Goal: Information Seeking & Learning: Learn about a topic

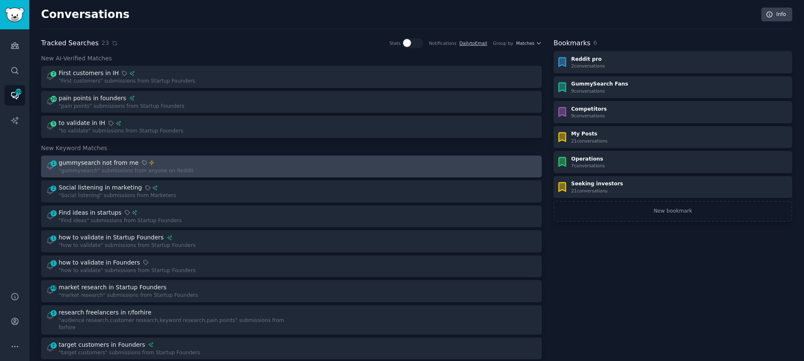
click at [220, 163] on div "1 gummysearch not from me "gummysearch" submissions from anyone on Reddit" at bounding box center [166, 166] width 240 height 16
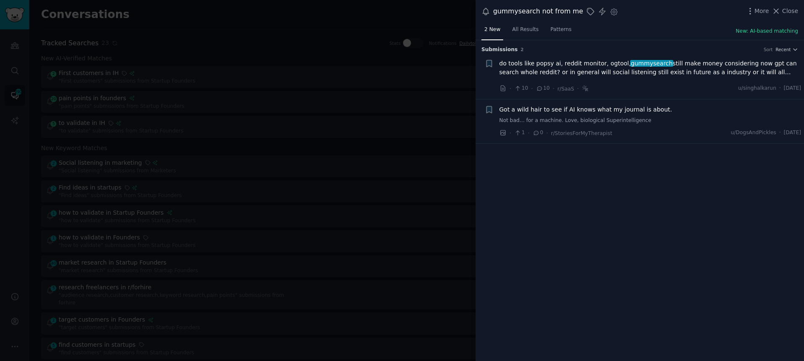
click at [589, 61] on span "do tools like popsy ai, reddit monitor, ogtool, gummysearch still make money co…" at bounding box center [650, 68] width 302 height 18
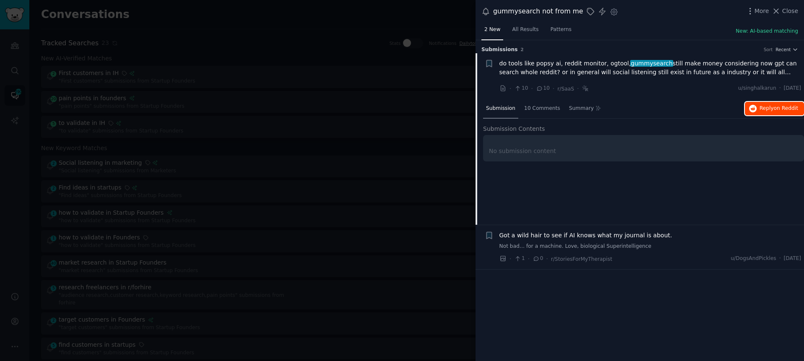
click at [768, 105] on span "Reply on Reddit" at bounding box center [778, 109] width 39 height 8
click at [241, 72] on div at bounding box center [402, 180] width 804 height 361
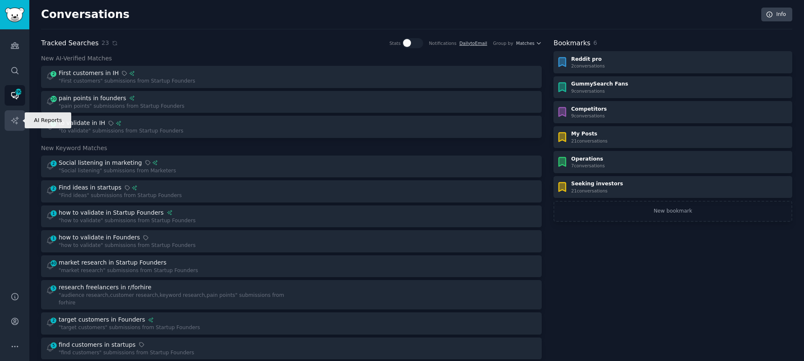
click at [20, 111] on link "AI Reports" at bounding box center [15, 120] width 21 height 21
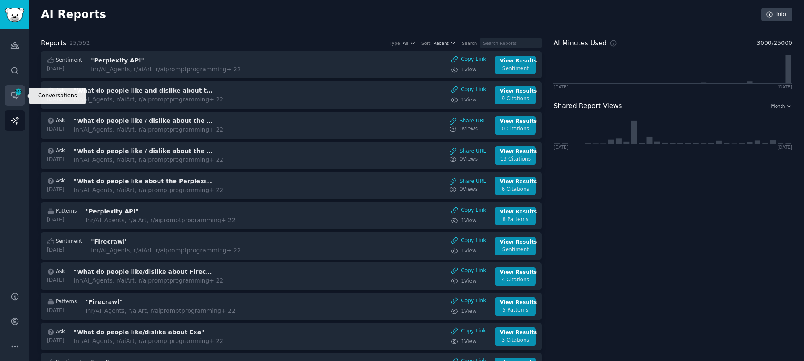
click at [20, 100] on link "Conversations 290" at bounding box center [15, 95] width 21 height 21
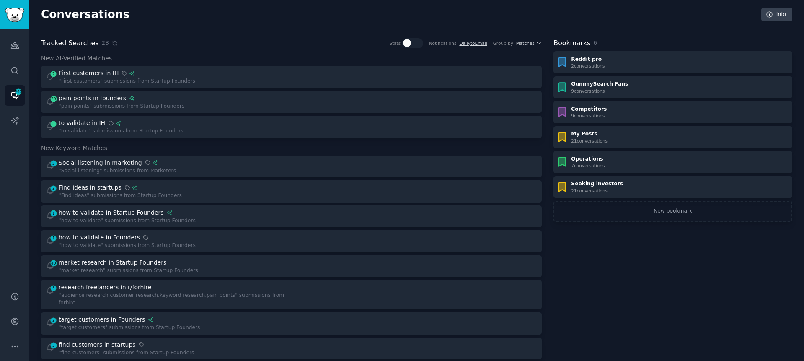
click at [27, 70] on div "Audiences Search Conversations 290 AI Reports" at bounding box center [14, 155] width 29 height 252
click at [22, 71] on link "Search" at bounding box center [15, 70] width 21 height 21
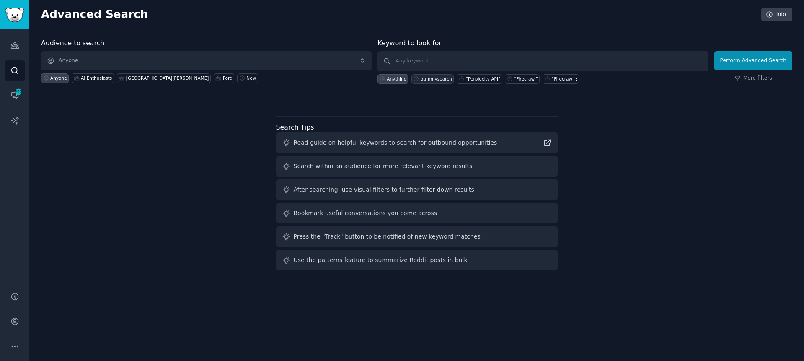
click at [446, 79] on div "gummysearch" at bounding box center [436, 79] width 31 height 6
type input "gummysearch"
click at [758, 62] on button "Perform Advanced Search" at bounding box center [753, 60] width 78 height 19
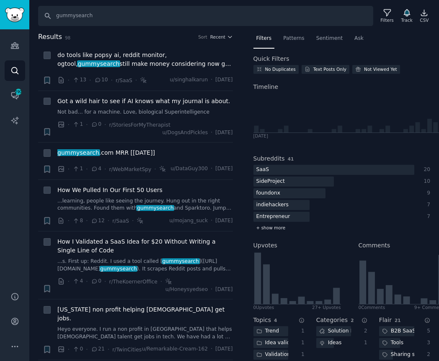
click at [272, 231] on div "+ show more" at bounding box center [341, 227] width 177 height 9
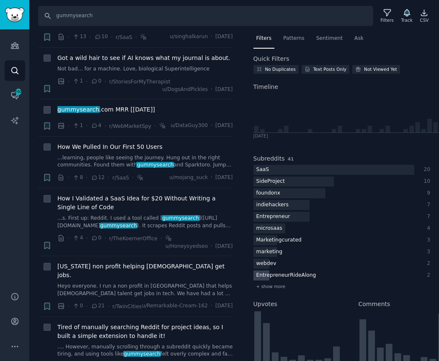
scroll to position [58, 0]
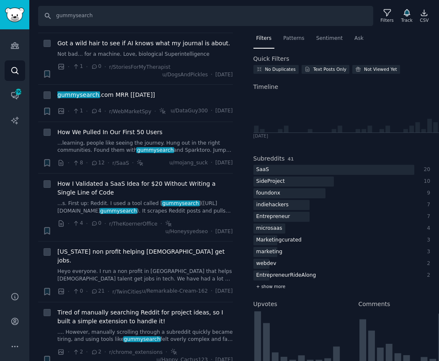
click at [264, 286] on span "+ show more" at bounding box center [270, 286] width 29 height 6
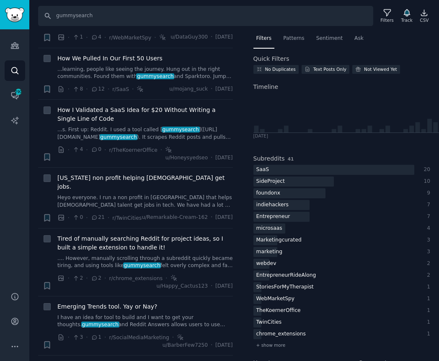
scroll to position [132, 0]
click at [256, 342] on span "+ show more" at bounding box center [270, 345] width 29 height 6
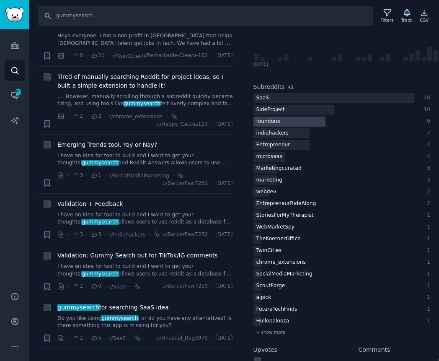
scroll to position [127, 0]
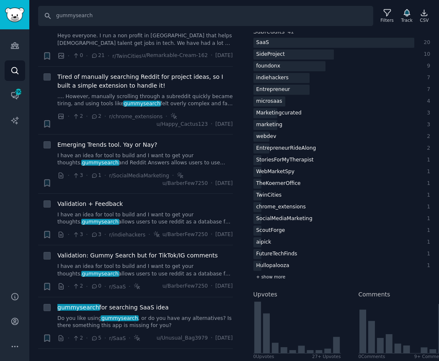
click at [272, 277] on span "+ show more" at bounding box center [270, 277] width 29 height 6
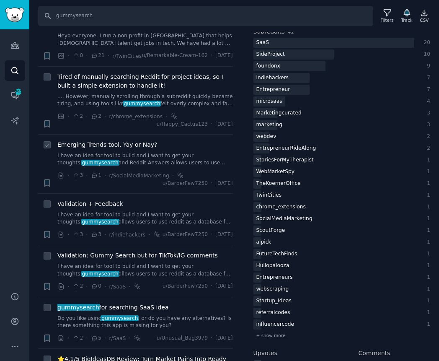
scroll to position [458, 0]
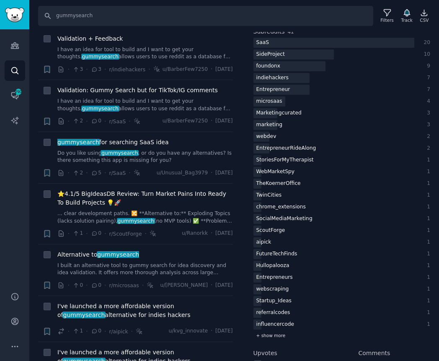
click at [257, 338] on span "+ show more" at bounding box center [270, 335] width 29 height 6
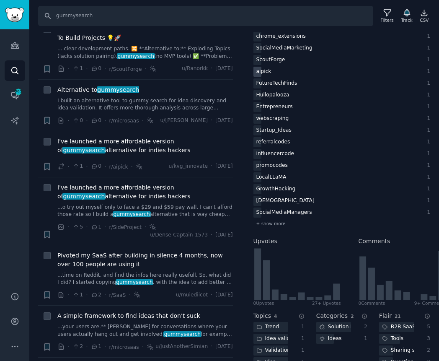
scroll to position [298, 0]
click at [274, 225] on span "+ show more" at bounding box center [270, 223] width 29 height 6
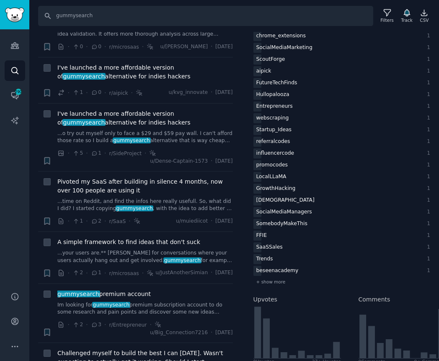
scroll to position [699, 0]
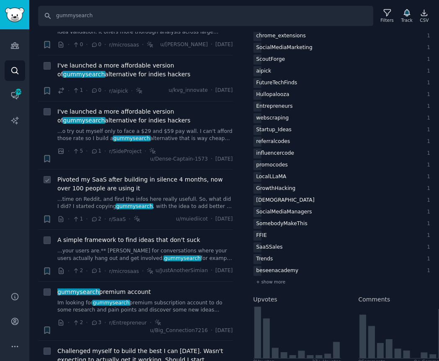
drag, startPoint x: 269, startPoint y: 284, endPoint x: 202, endPoint y: 232, distance: 84.9
click at [263, 281] on span "+ show more" at bounding box center [270, 282] width 29 height 6
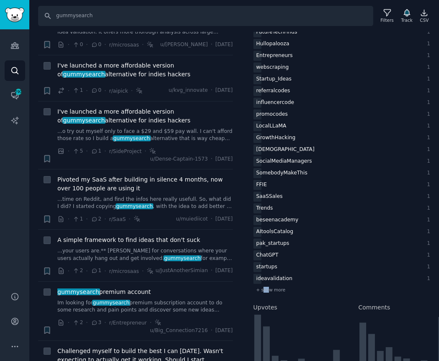
scroll to position [459, 0]
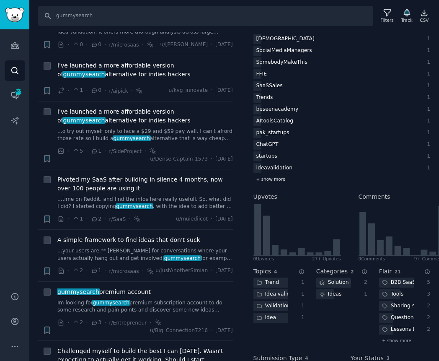
click at [273, 178] on span "+ show more" at bounding box center [270, 179] width 29 height 6
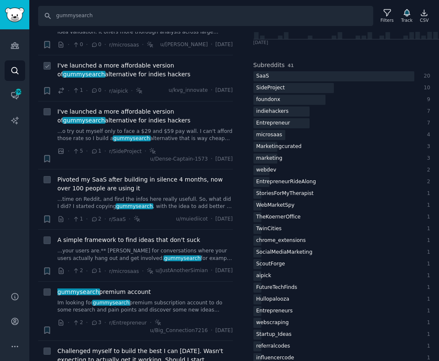
scroll to position [87, 0]
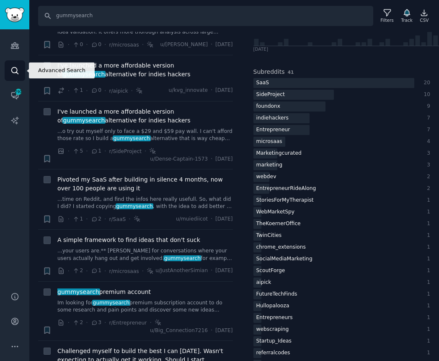
click at [19, 72] on icon "Sidebar" at bounding box center [14, 70] width 9 height 9
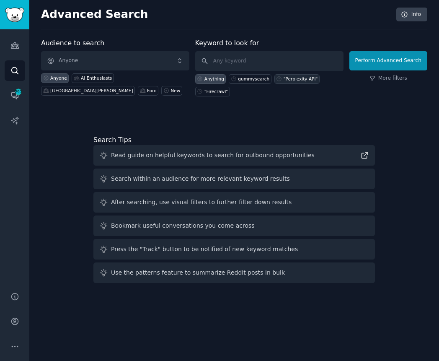
click at [294, 79] on div ""Perplexity API"" at bounding box center [301, 79] width 34 height 6
type input ""Perplexity API""
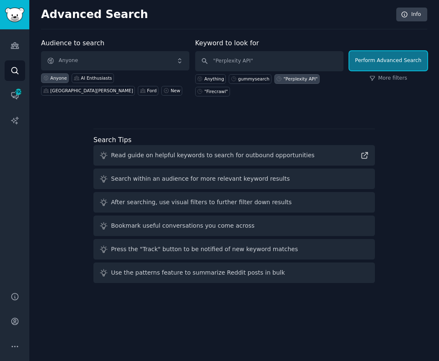
click at [383, 61] on button "Perform Advanced Search" at bounding box center [388, 60] width 78 height 19
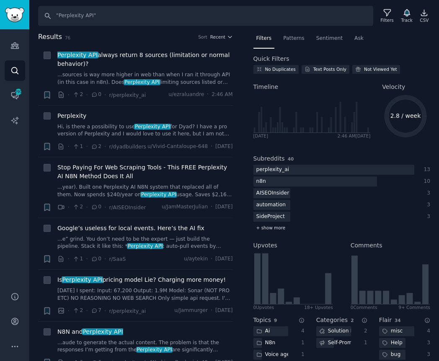
click at [267, 229] on span "+ show more" at bounding box center [270, 228] width 29 height 6
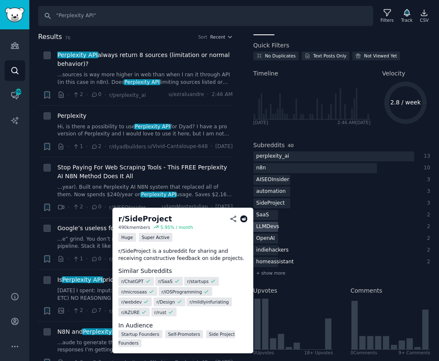
scroll to position [14, 0]
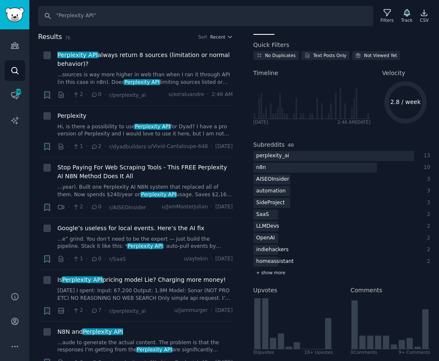
click at [266, 272] on span "+ show more" at bounding box center [270, 272] width 29 height 6
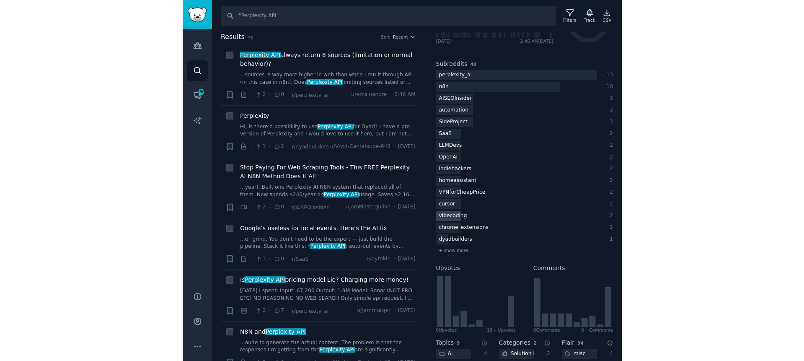
scroll to position [135, 0]
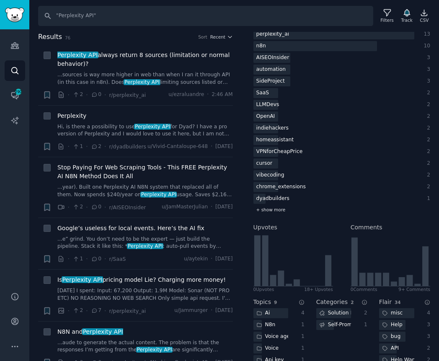
click at [270, 212] on span "+ show more" at bounding box center [270, 209] width 29 height 6
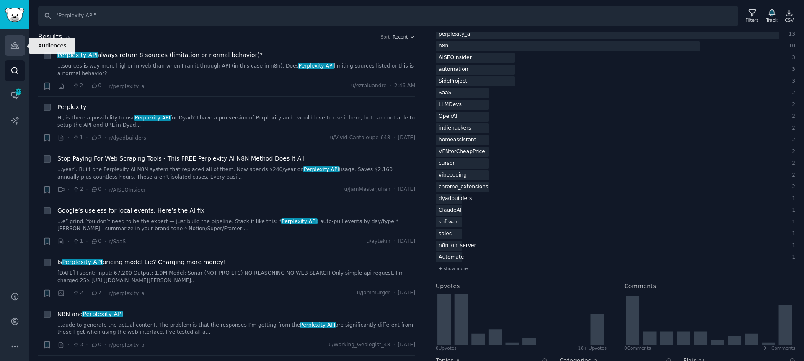
click at [17, 49] on icon "Sidebar" at bounding box center [14, 45] width 9 height 9
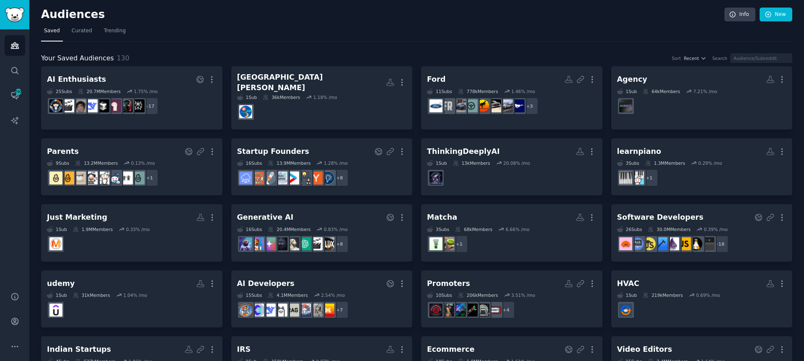
click at [177, 31] on nav "Saved Curated Trending" at bounding box center [416, 32] width 751 height 17
click at [441, 38] on nav "Saved Curated Trending" at bounding box center [416, 32] width 751 height 17
click at [445, 30] on nav "Saved Curated Trending" at bounding box center [416, 32] width 751 height 17
click at [15, 48] on icon "Sidebar" at bounding box center [15, 46] width 8 height 6
click at [117, 29] on span "Trending" at bounding box center [115, 31] width 22 height 8
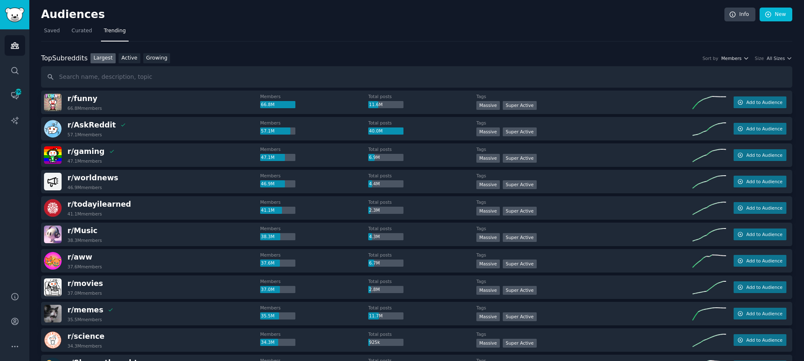
click at [739, 59] on span "Members" at bounding box center [731, 58] width 21 height 6
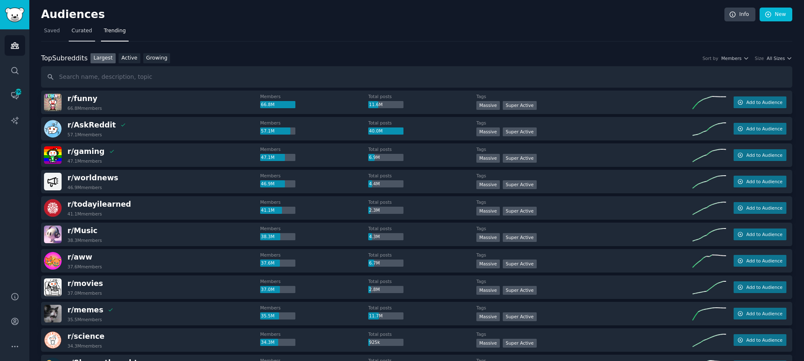
drag, startPoint x: 258, startPoint y: 39, endPoint x: 90, endPoint y: 37, distance: 168.0
click at [256, 39] on nav "Saved Curated Trending" at bounding box center [416, 32] width 751 height 17
click at [23, 45] on link "Audiences" at bounding box center [15, 45] width 21 height 21
